Goal: Communication & Community: Answer question/provide support

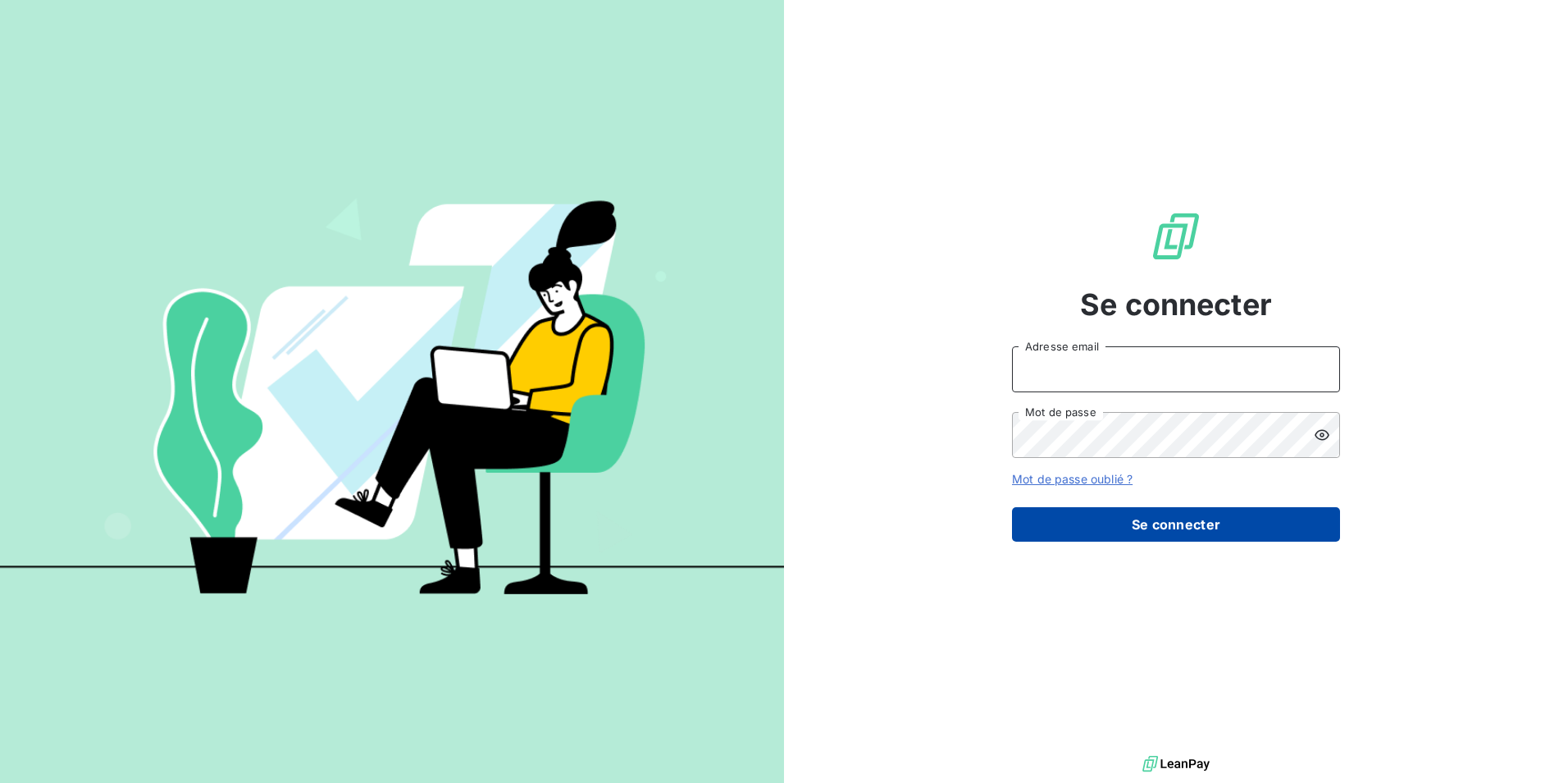
type input "klea.verjoni@met.com"
click at [1154, 527] on button "Se connecter" at bounding box center [1176, 524] width 328 height 34
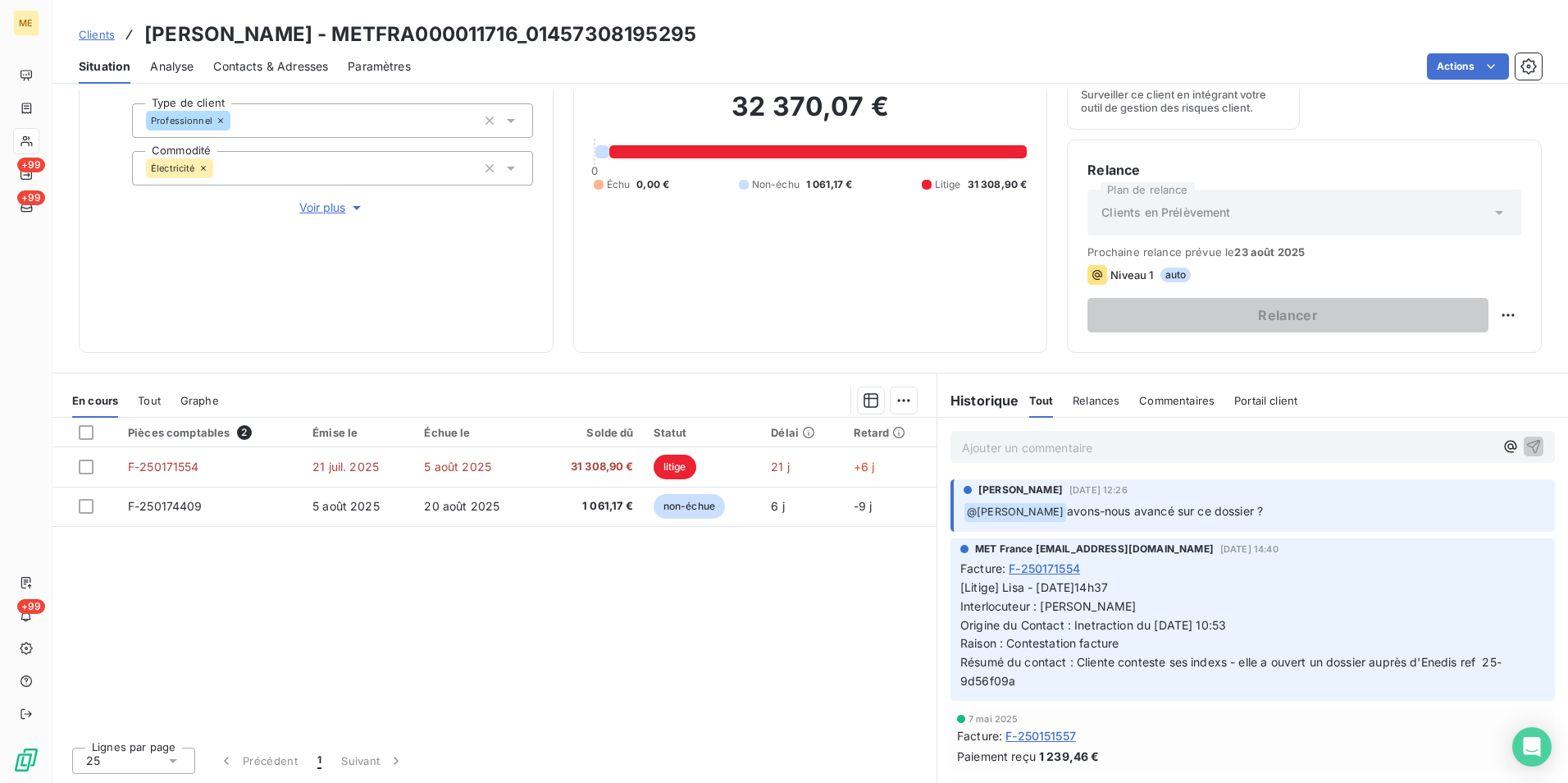
copy span "25-9d56f09a"
drag, startPoint x: 1482, startPoint y: 660, endPoint x: 1034, endPoint y: 697, distance: 449.5
click at [1034, 697] on div "MET France [EMAIL_ADDRESS][DOMAIN_NAME] [DATE] 14:40 Facture : F-250171554 [Lit…" at bounding box center [1252, 620] width 604 height 162
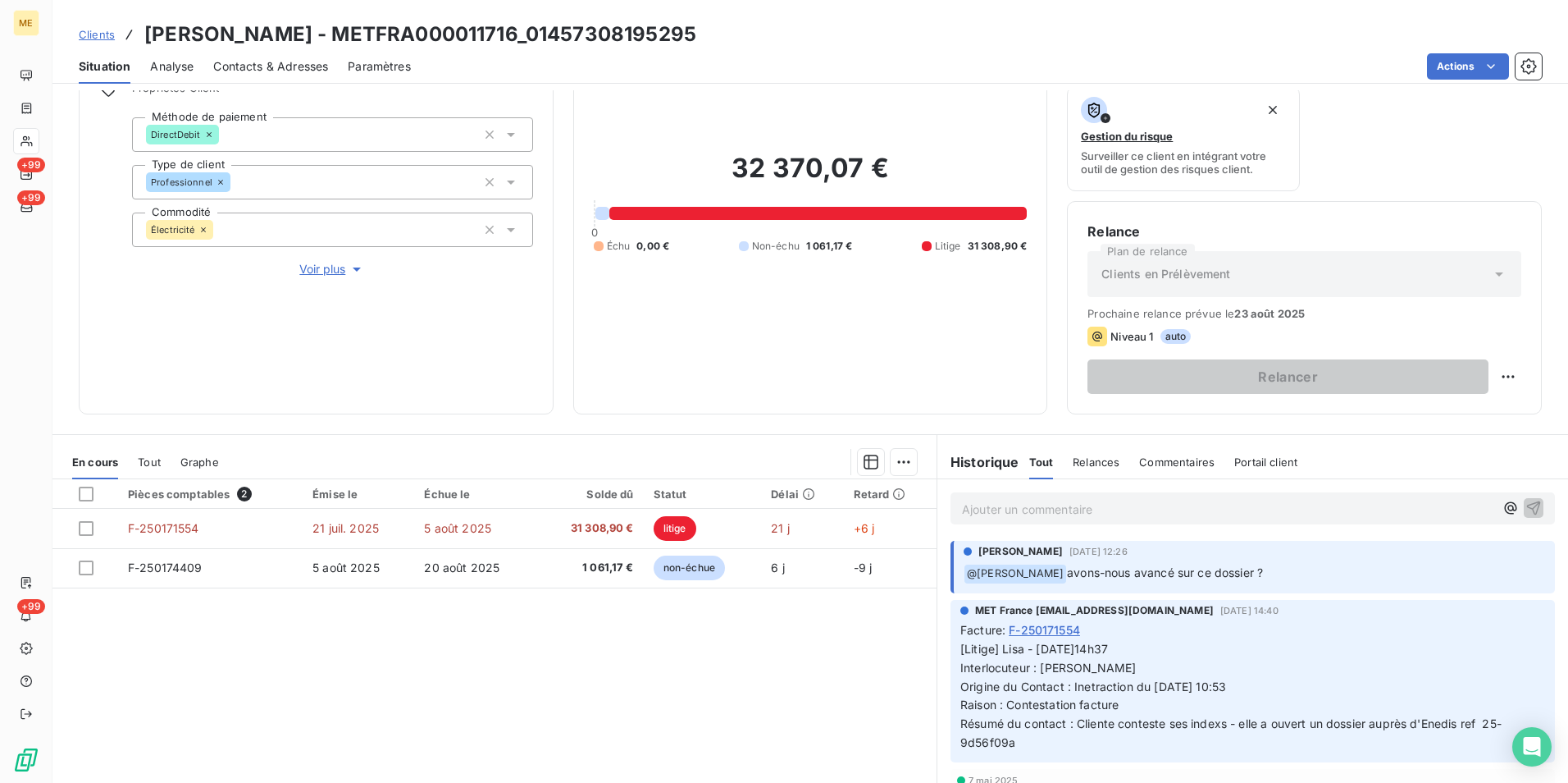
scroll to position [131, 0]
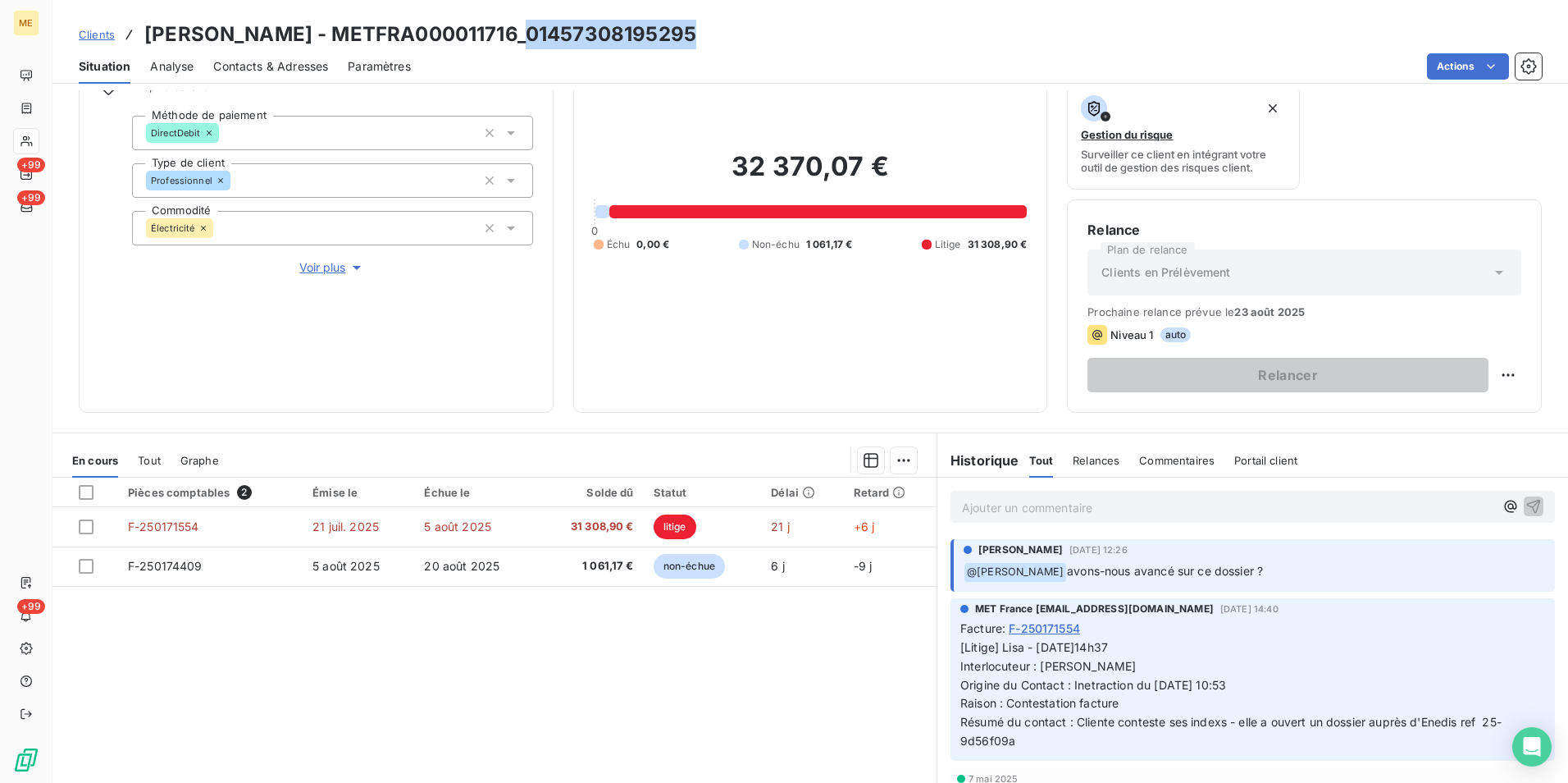
copy h3 "01457308195295"
drag, startPoint x: 690, startPoint y: 37, endPoint x: 528, endPoint y: 42, distance: 162.1
click at [528, 42] on h3 "[PERSON_NAME] - METFRA000011716_01457308195295" at bounding box center [420, 34] width 552 height 30
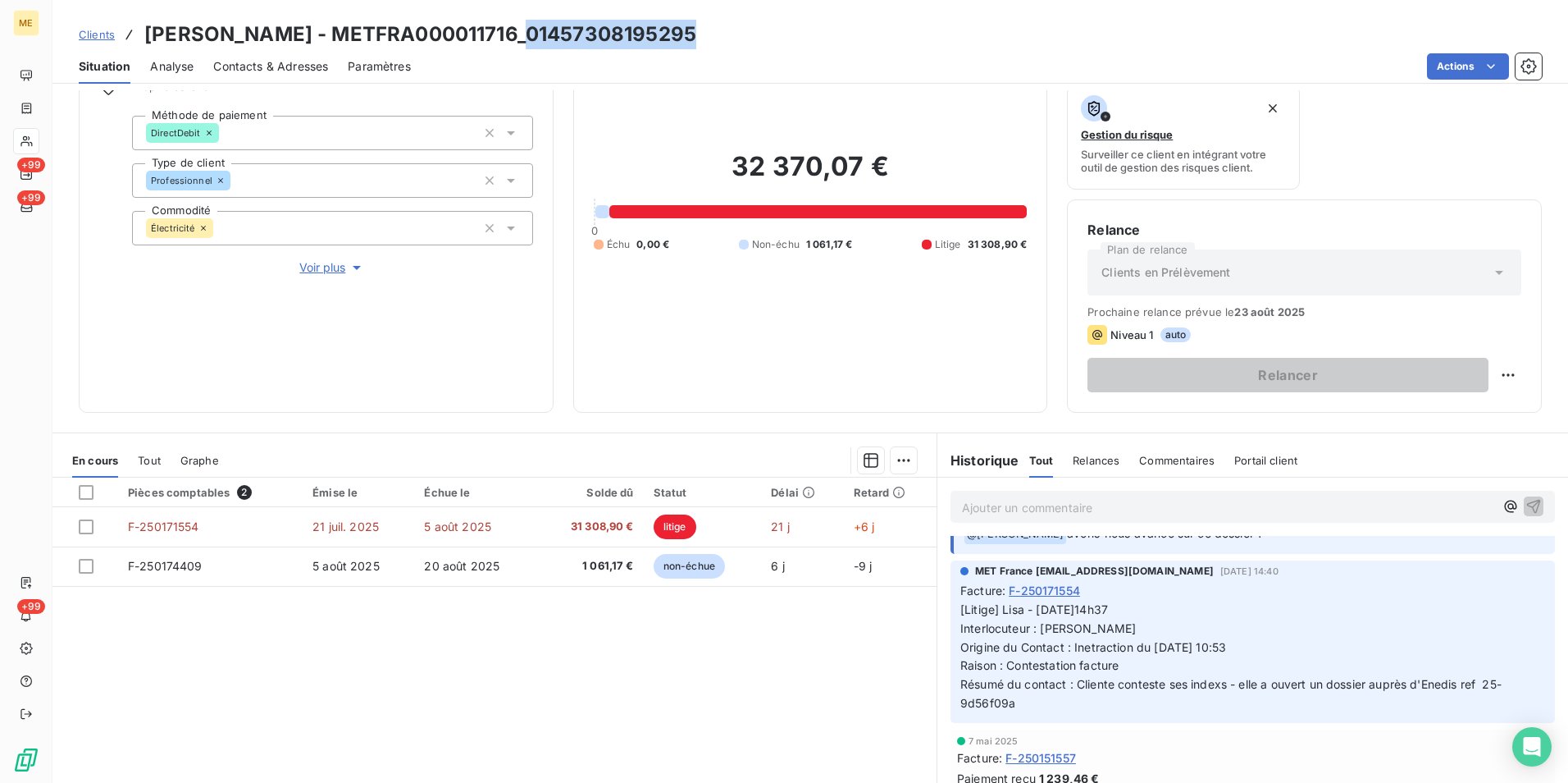
scroll to position [0, 0]
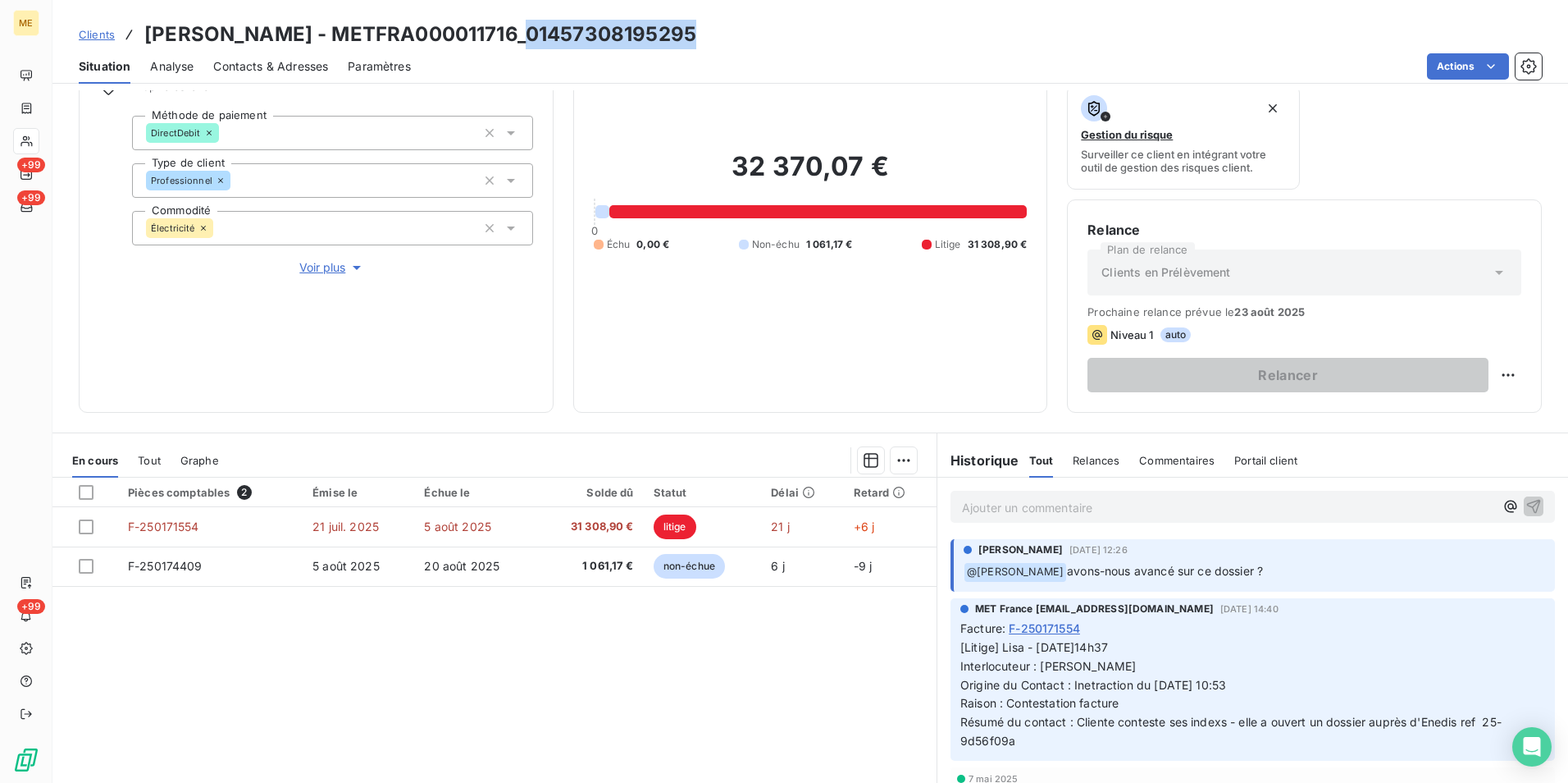
copy h3 "01457308195295"
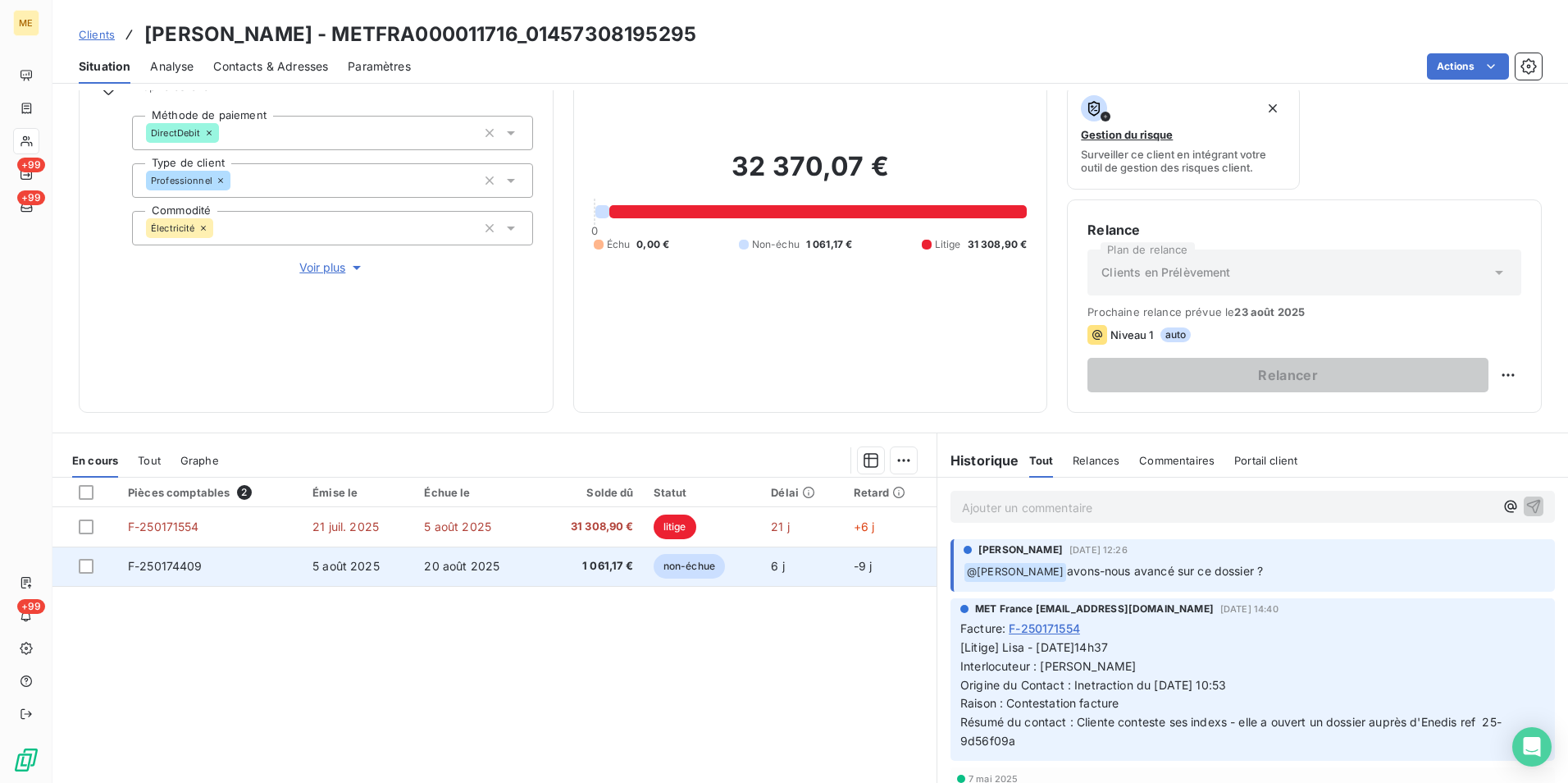
click at [176, 563] on span "F-250174409" at bounding box center [165, 565] width 74 height 14
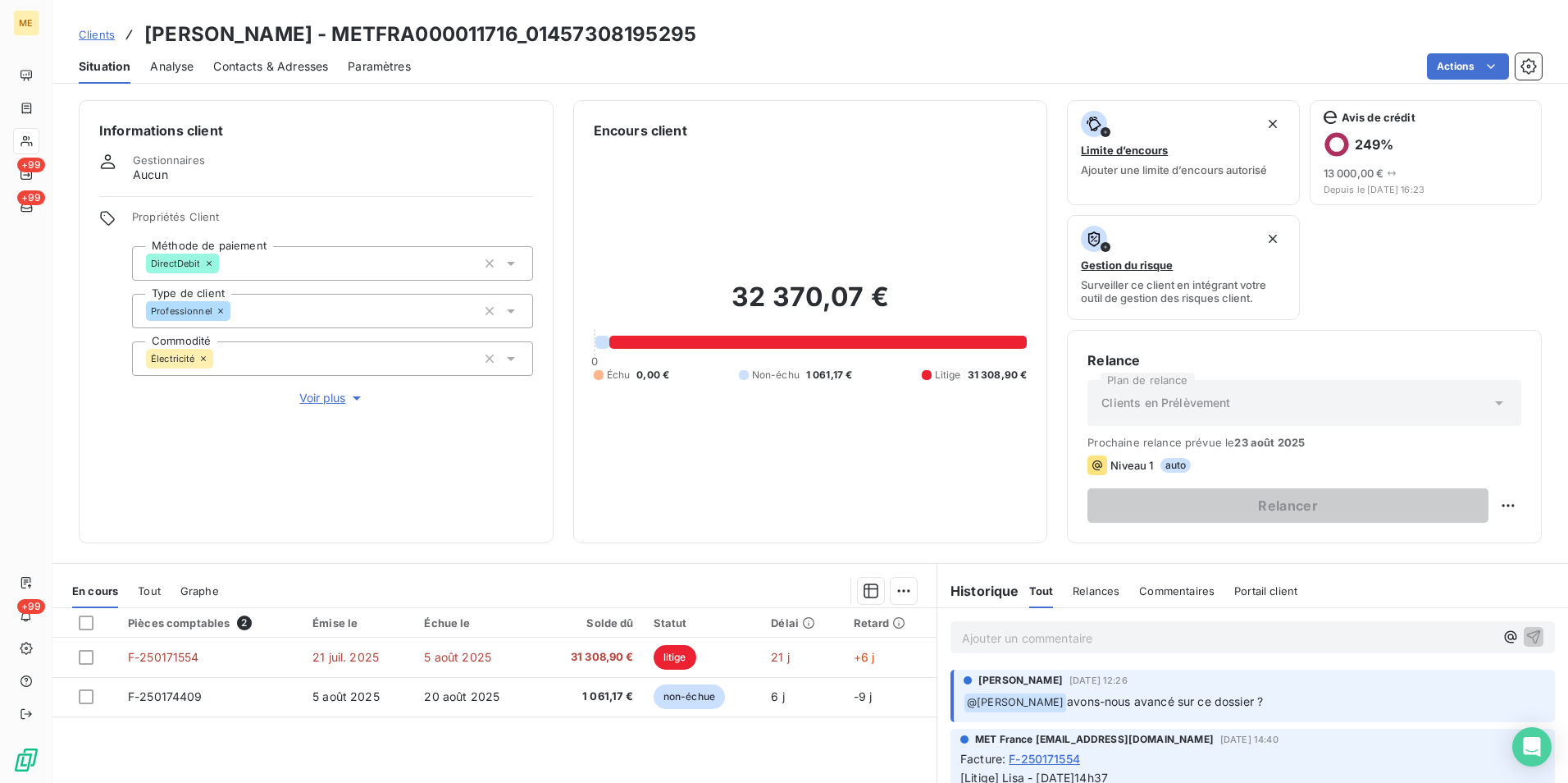
click at [1016, 645] on p "Ajouter un commentaire ﻿" at bounding box center [1228, 637] width 533 height 20
click at [1016, 645] on p "Hello @x" at bounding box center [1228, 637] width 533 height 19
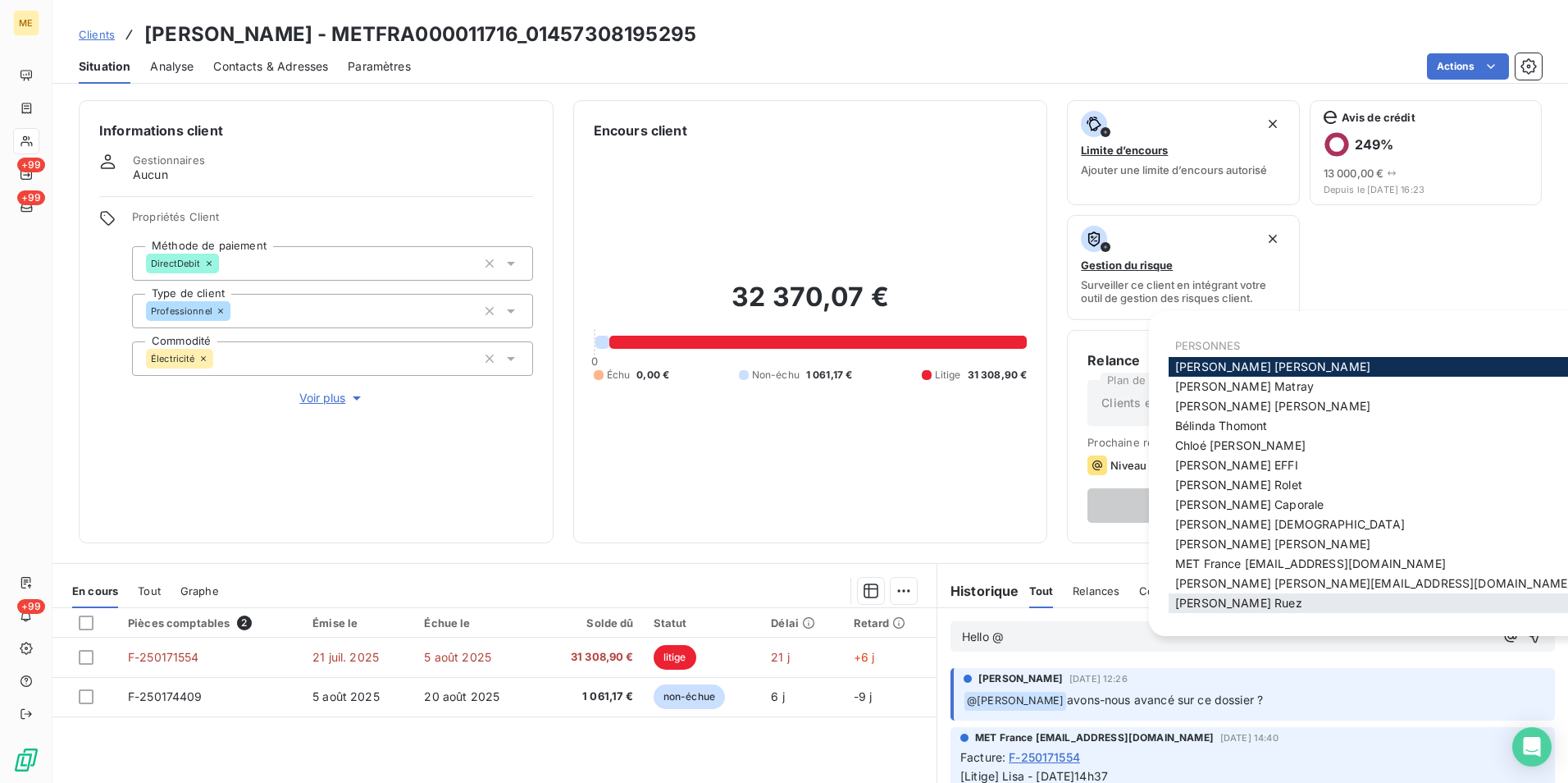
click at [1203, 604] on span "Xavier Ruez" at bounding box center [1238, 603] width 127 height 14
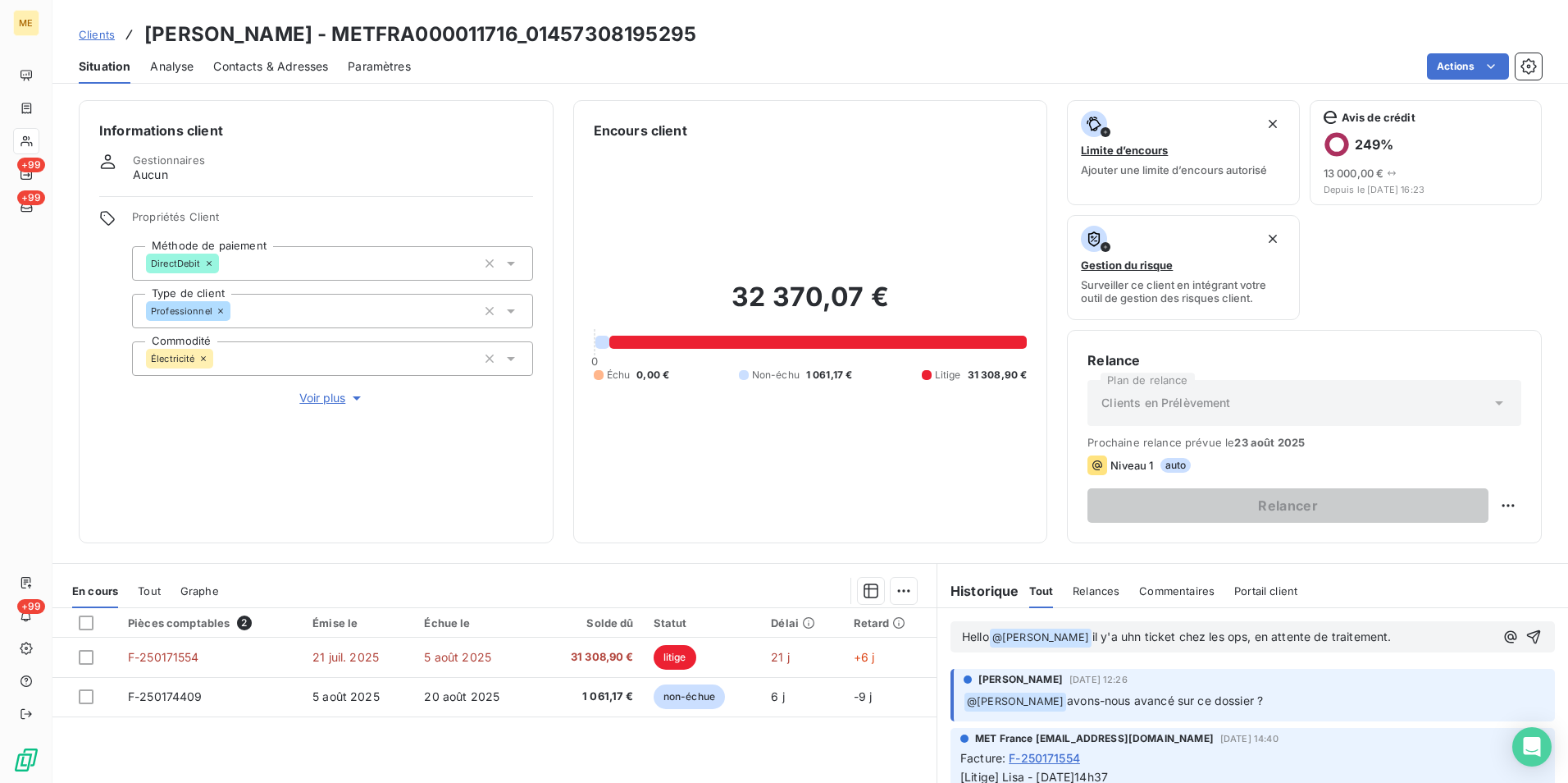
click at [1108, 634] on span "il y'a uhn ticket chez les ops, en attente de traitement." at bounding box center [1243, 636] width 300 height 14
click at [1380, 649] on div "Hello @ Xavier Ruez ﻿ il y'a un ticket chez les ops, en attente de traitement." at bounding box center [1252, 636] width 604 height 32
click at [1375, 643] on p "Hello @ Xavier Ruez ﻿ il y'a un ticket chez les ops, en attente de traitement." at bounding box center [1228, 637] width 533 height 20
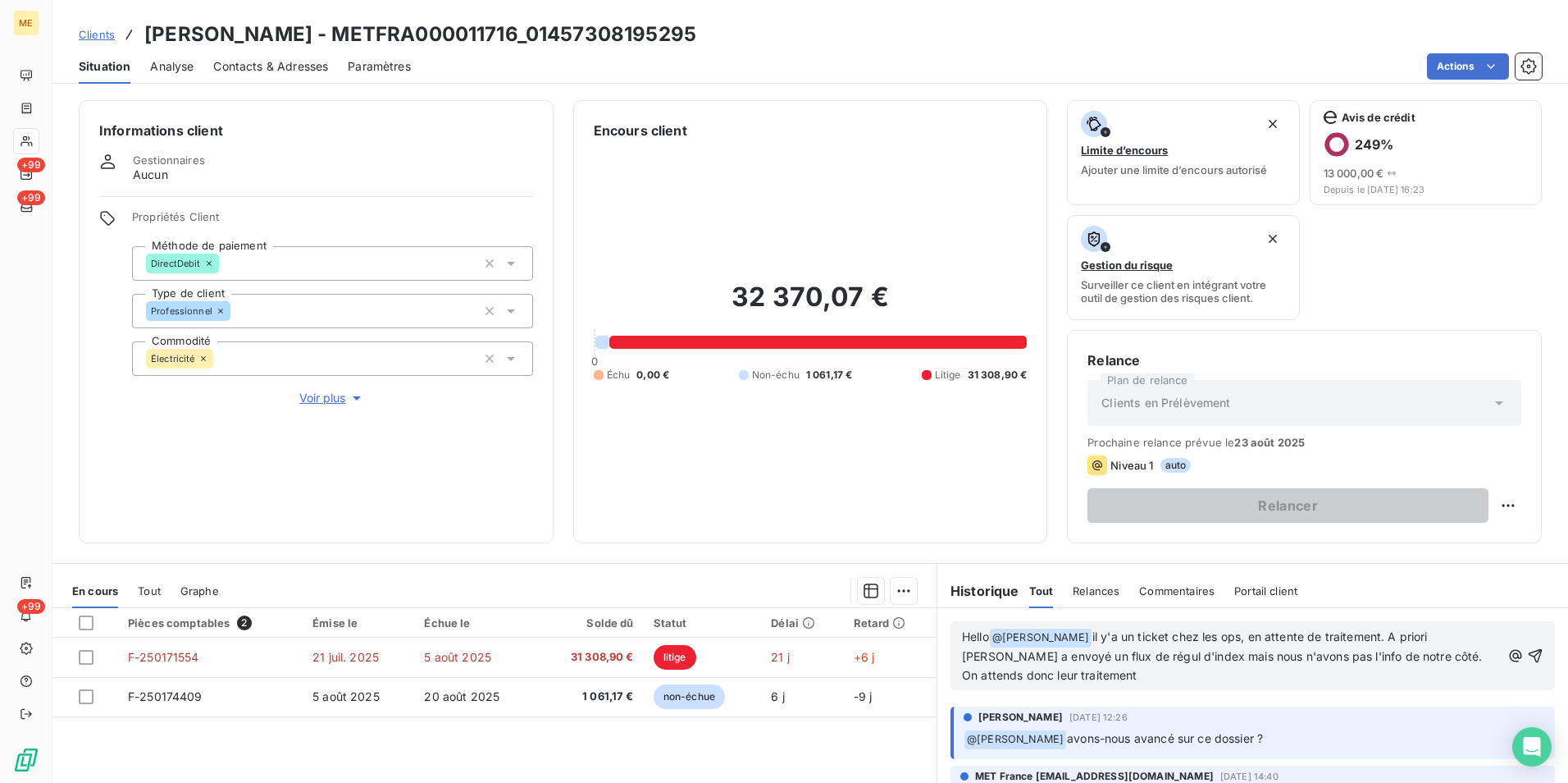
click at [1144, 639] on span "il y'a un ticket chez les ops, en attente de traitement. A priori Enedis a envo…" at bounding box center [1223, 655] width 524 height 53
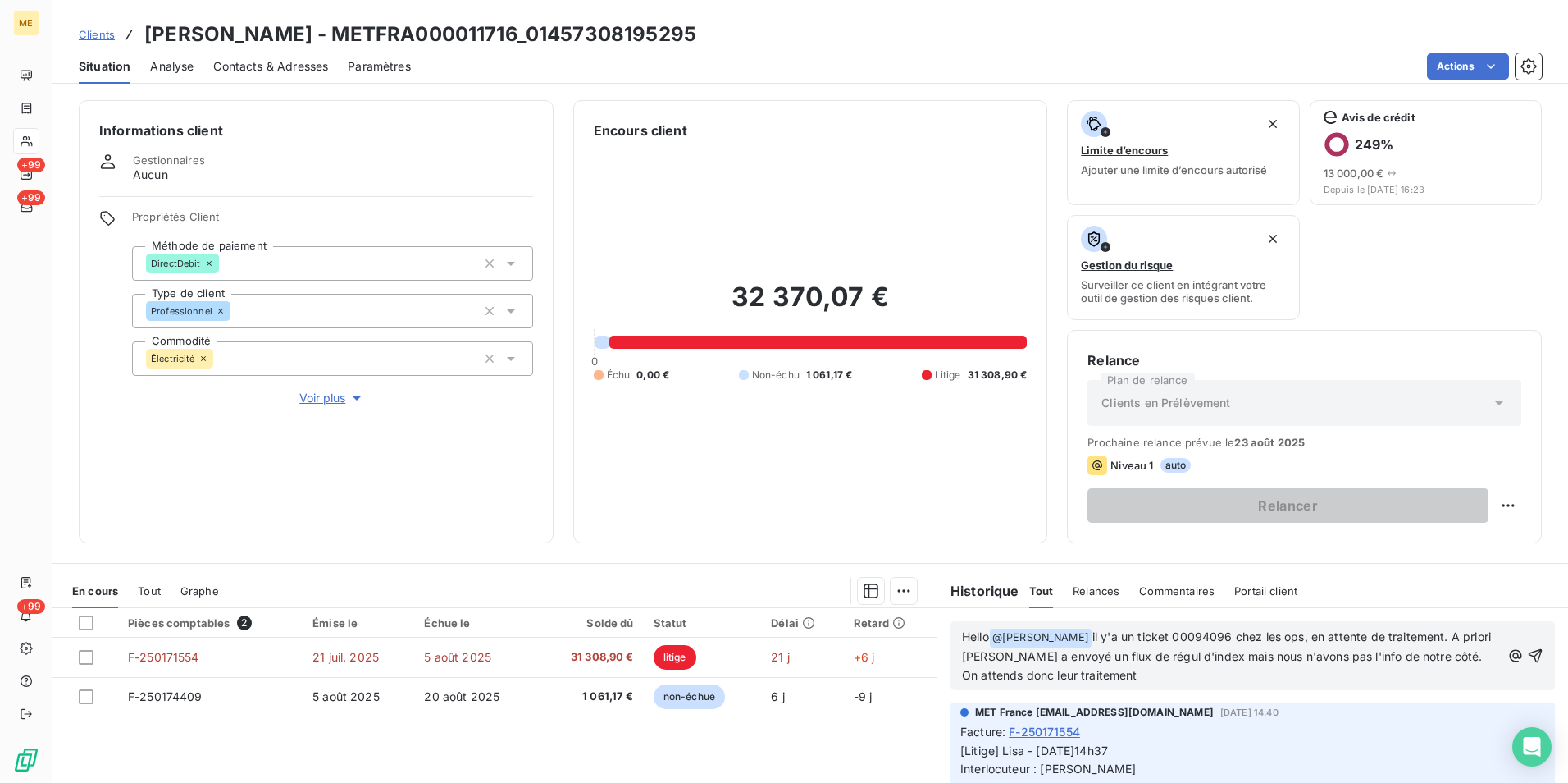
scroll to position [66, 0]
click at [1527, 651] on icon "button" at bounding box center [1535, 655] width 16 height 16
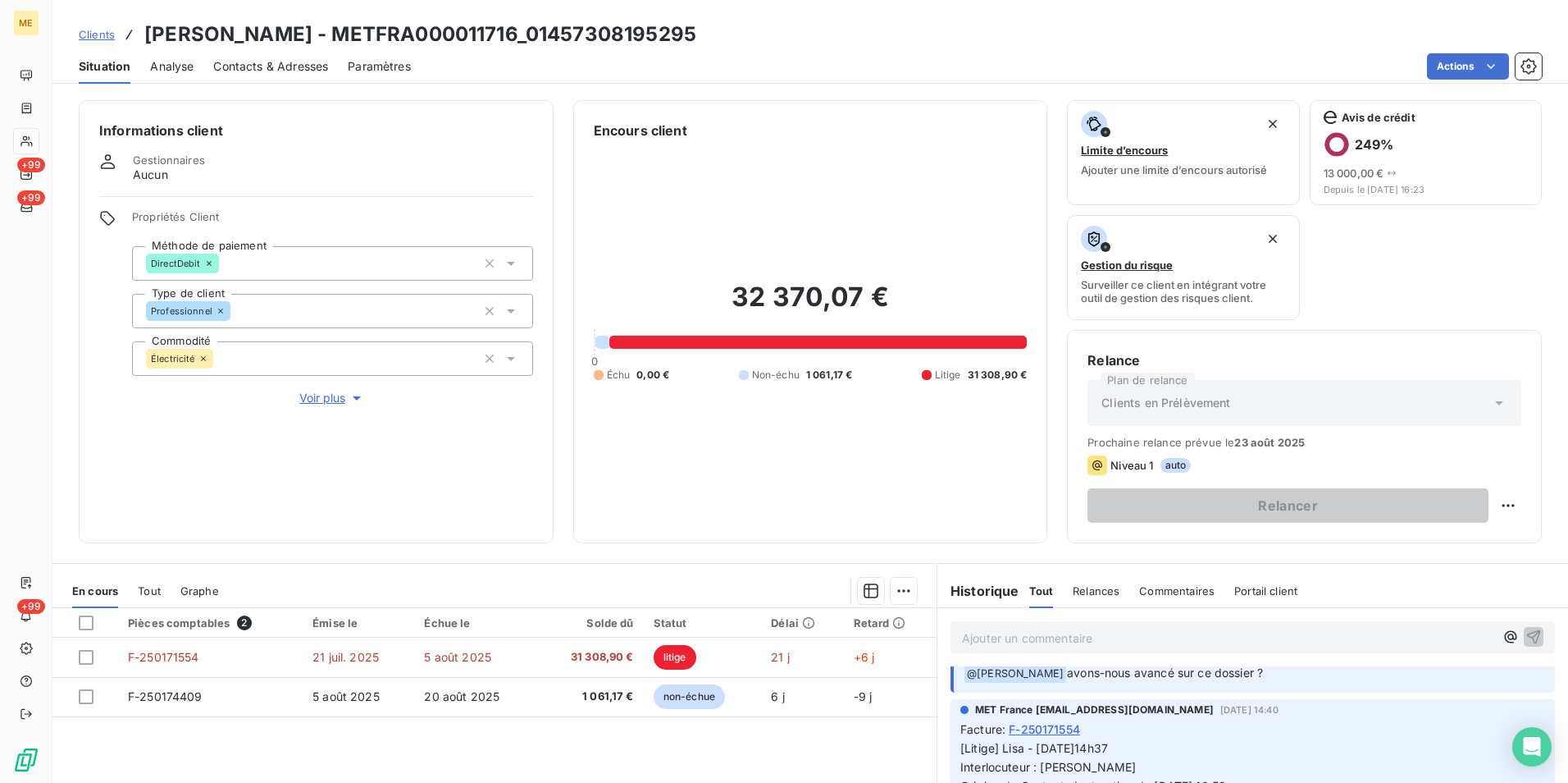
scroll to position [0, 0]
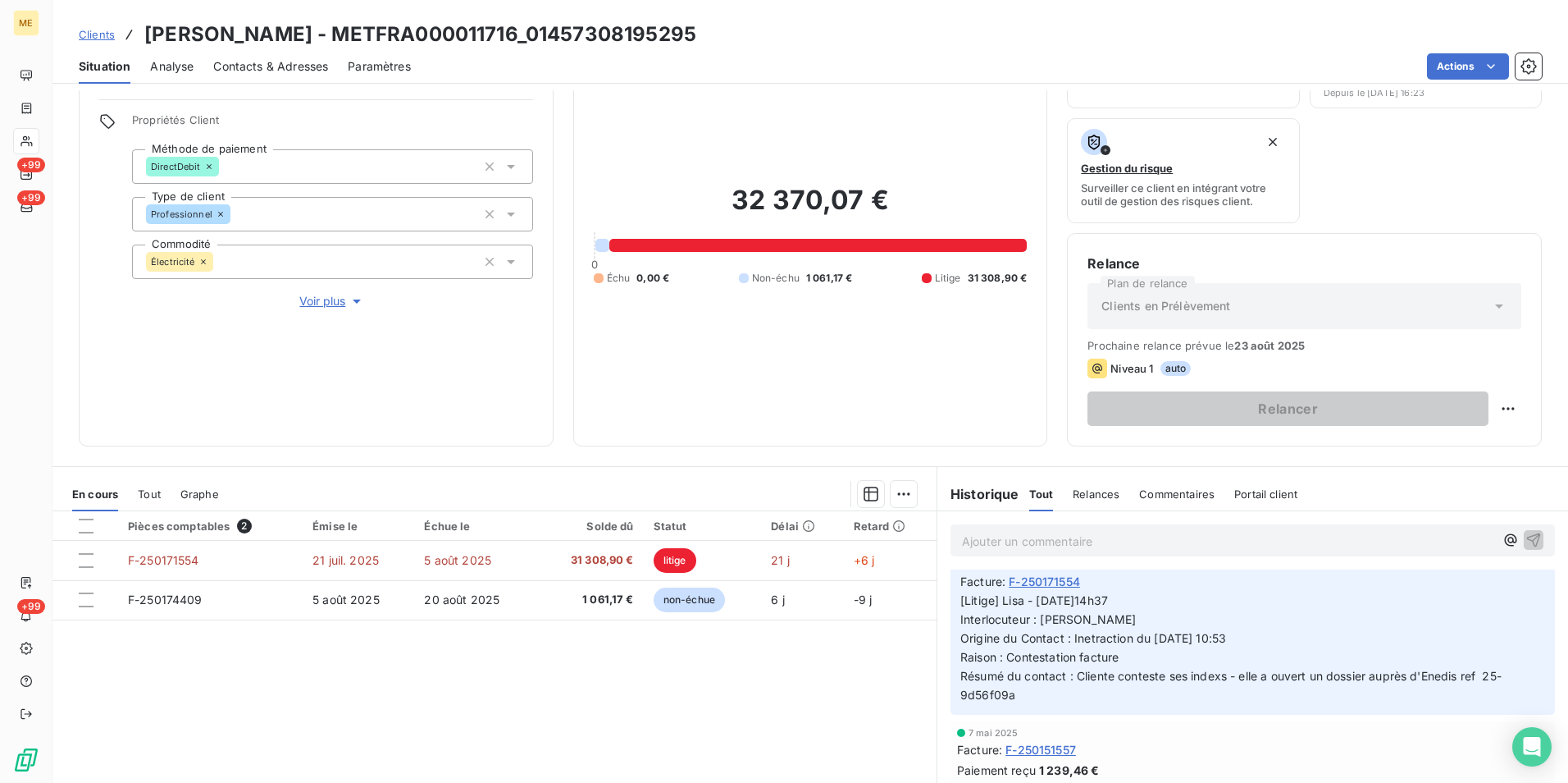
scroll to position [178, 0]
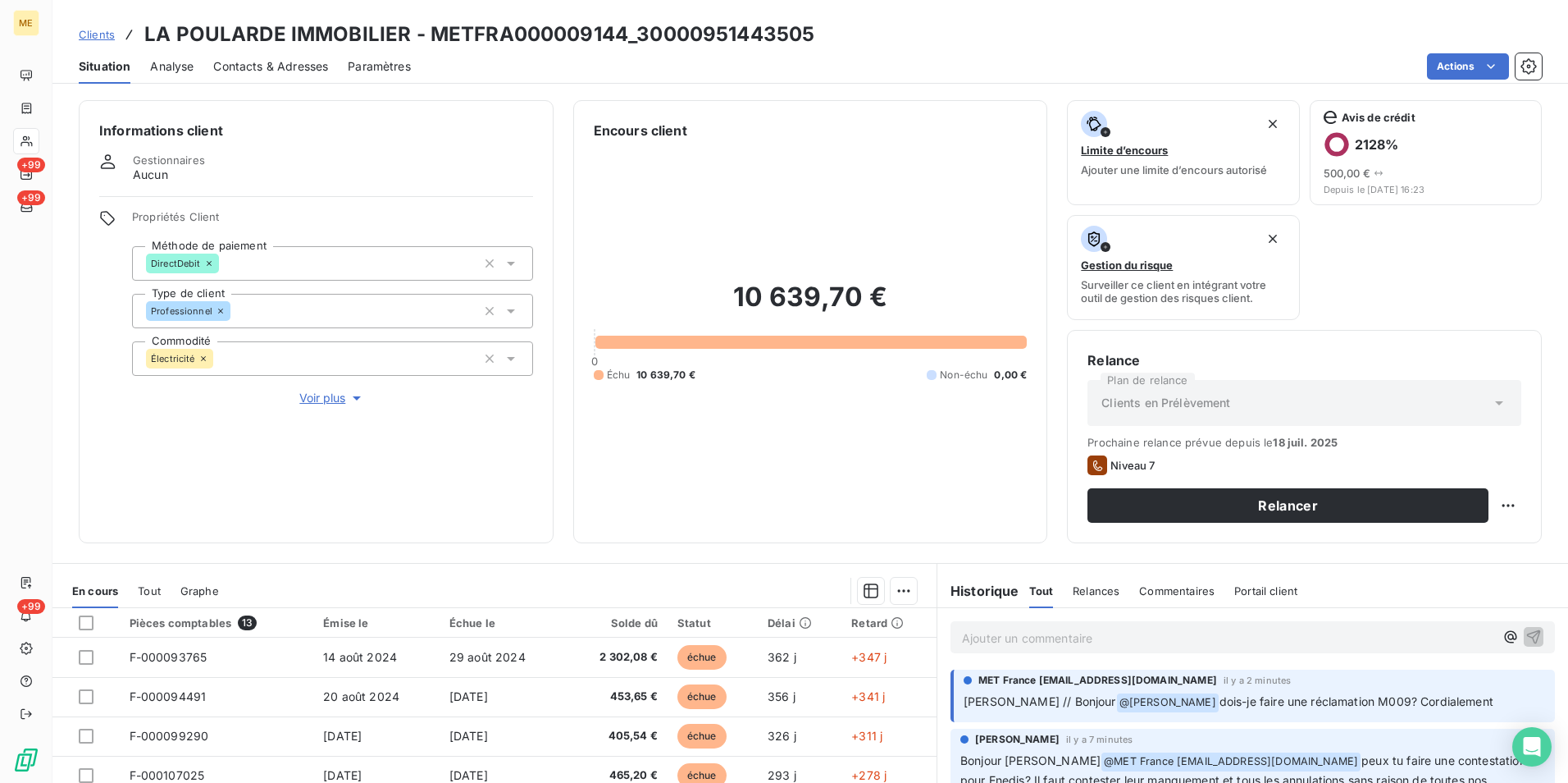
click at [1128, 637] on p "Ajouter un commentaire ﻿" at bounding box center [1228, 637] width 533 height 20
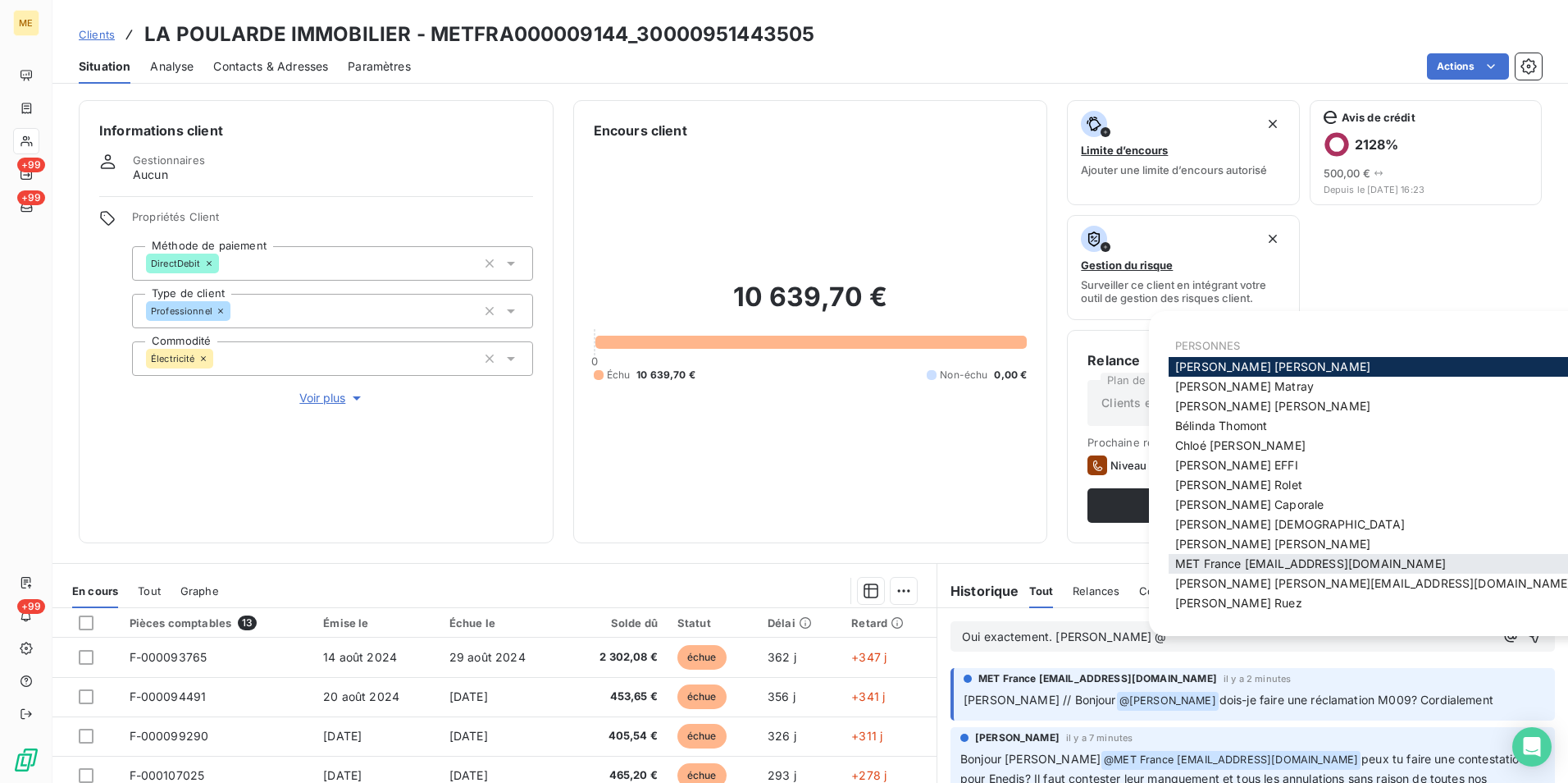
click at [1318, 561] on span "MET France met-france@recouvrement.met.com" at bounding box center [1310, 563] width 271 height 14
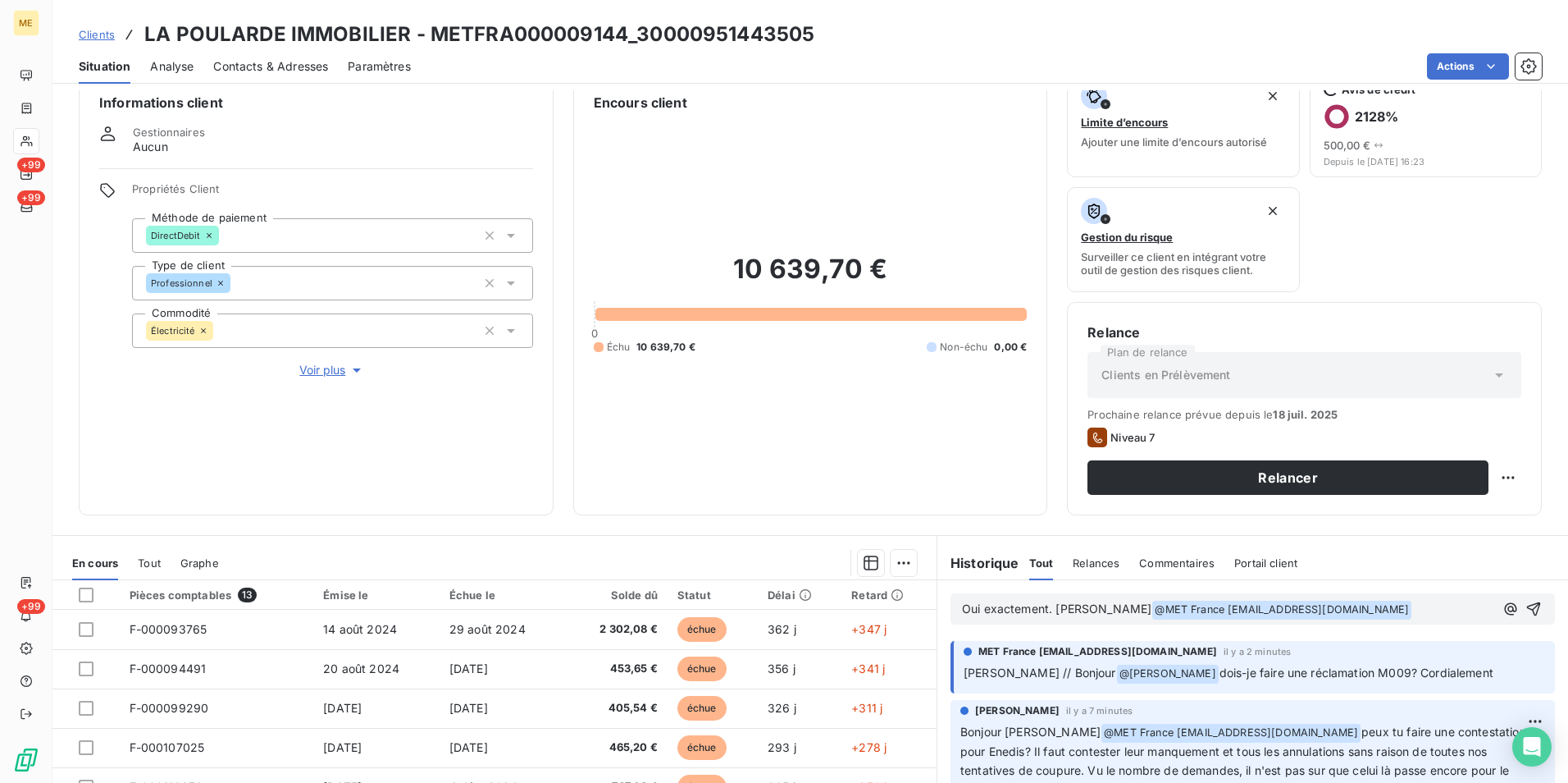
scroll to position [28, 0]
click at [1525, 609] on icon "button" at bounding box center [1533, 608] width 16 height 16
